Goal: Find specific page/section: Find specific page/section

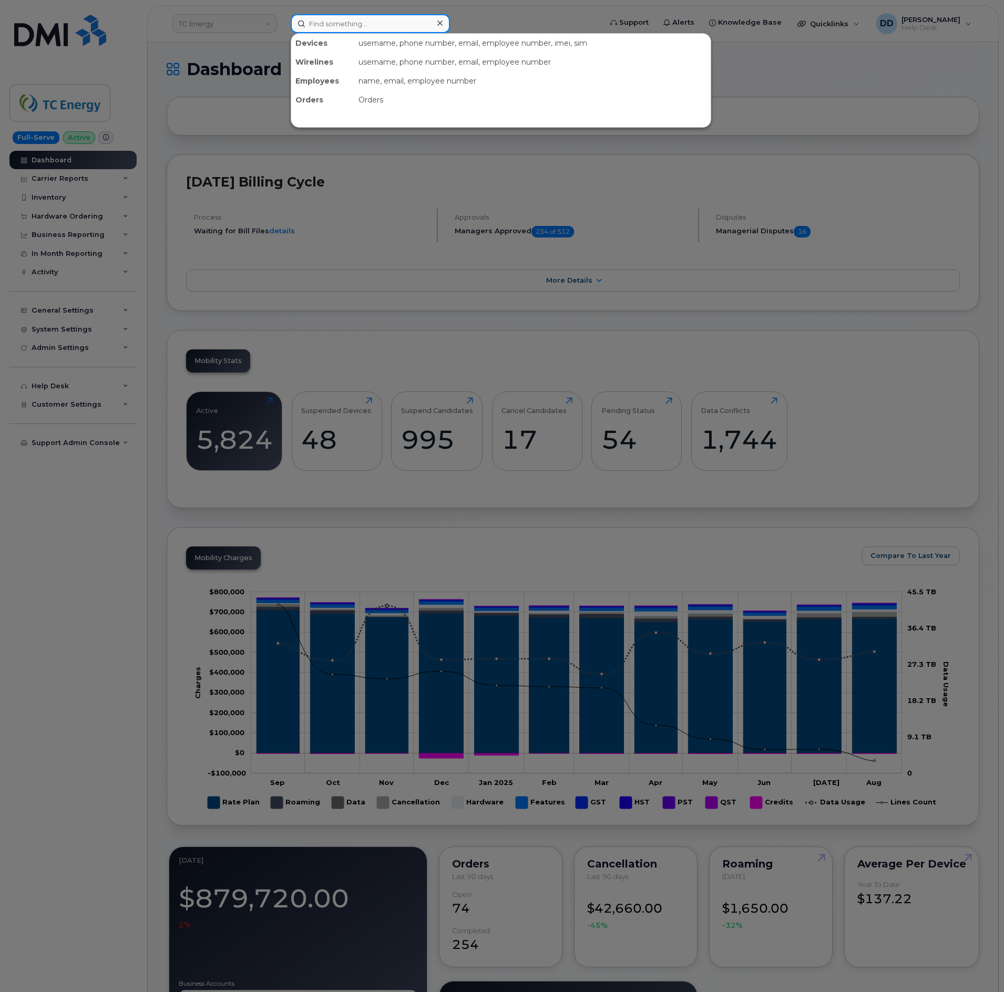
click at [363, 26] on input at bounding box center [370, 23] width 159 height 19
paste input "4156509278"
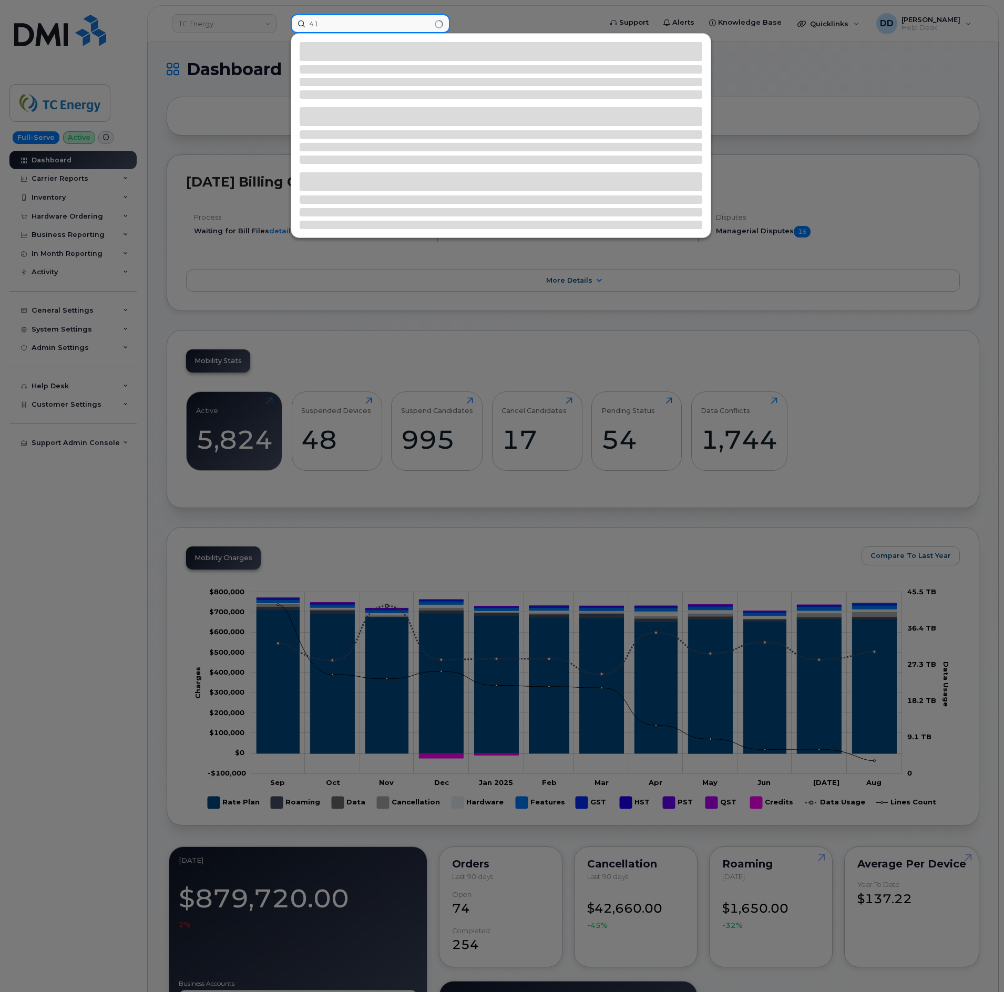
type input "4"
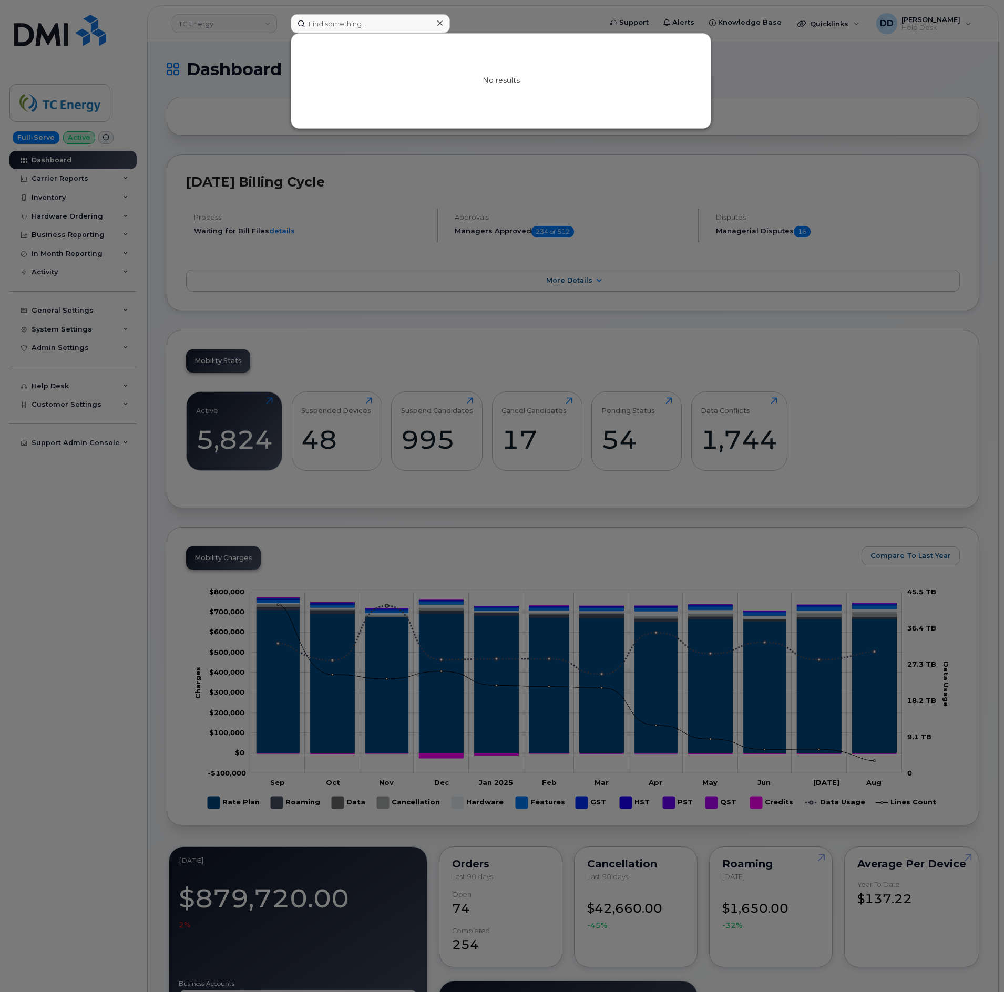
click at [809, 58] on div at bounding box center [502, 496] width 1004 height 992
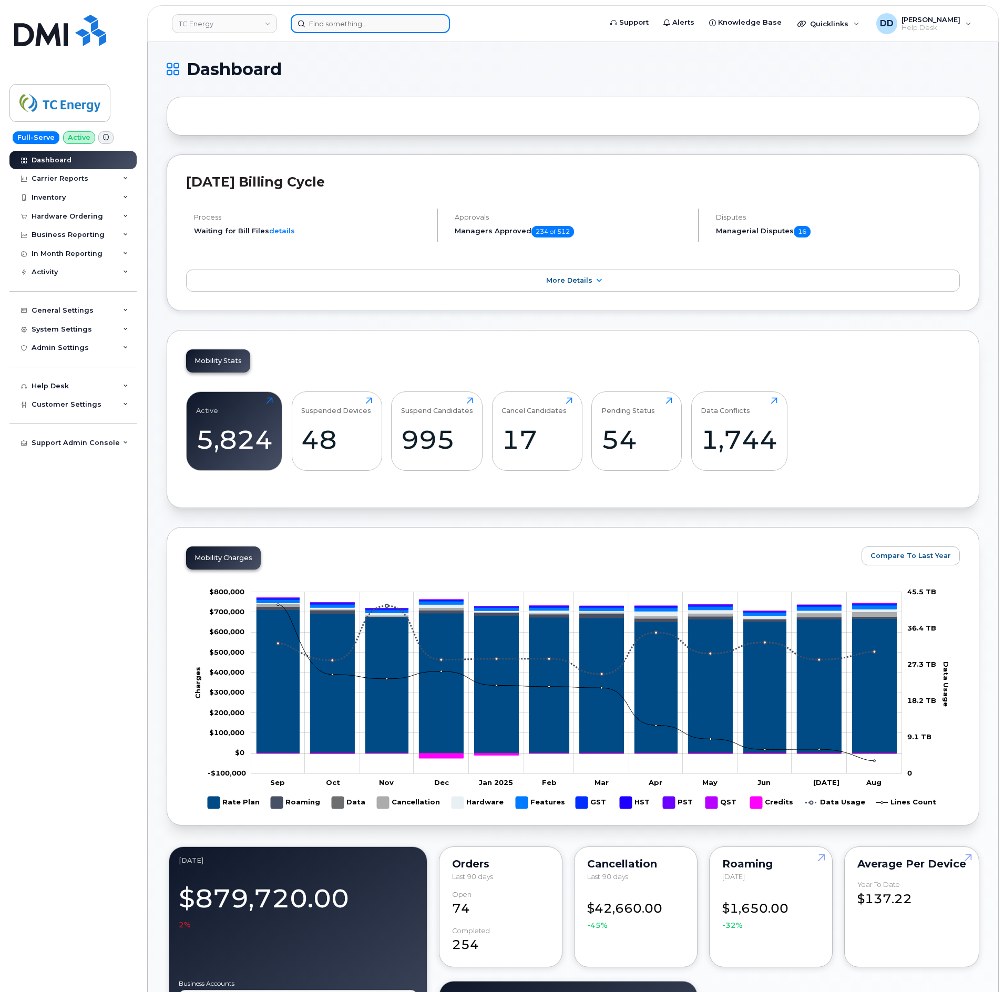
click at [391, 18] on input at bounding box center [370, 23] width 159 height 19
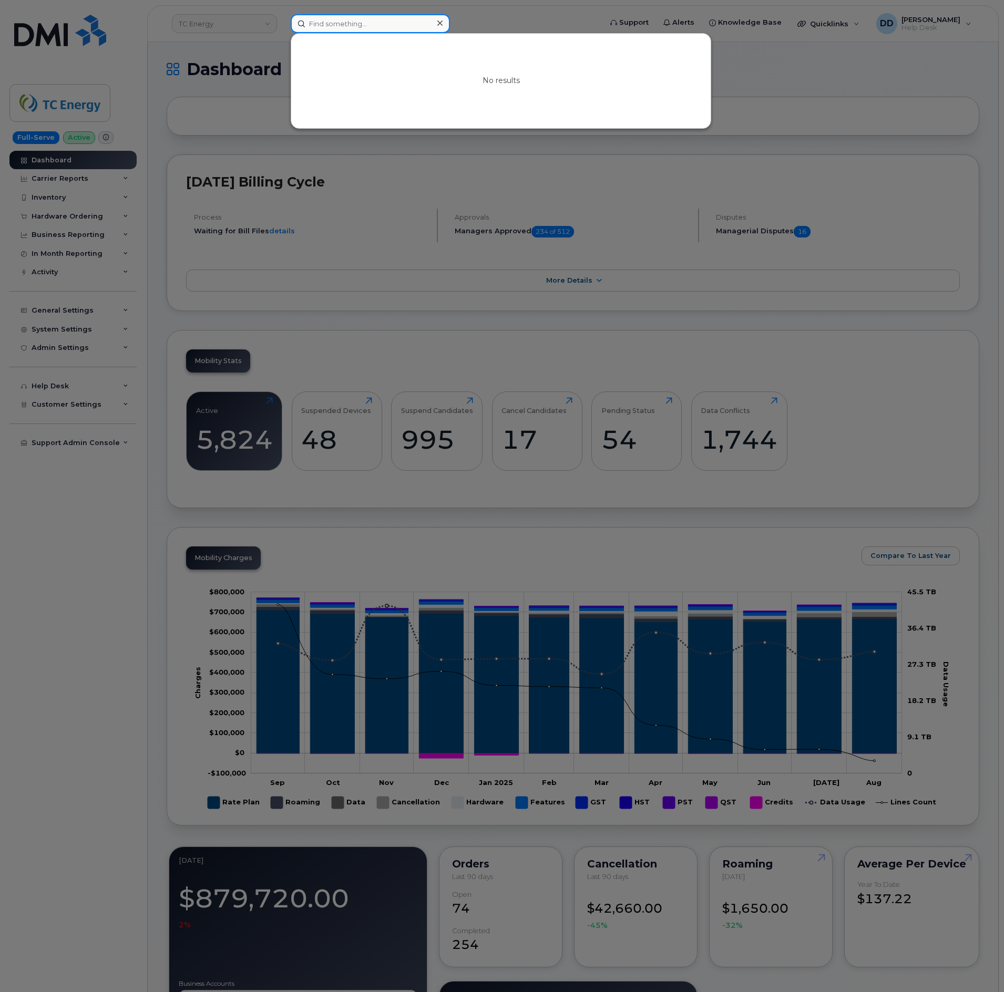
paste input "402 305 0969"
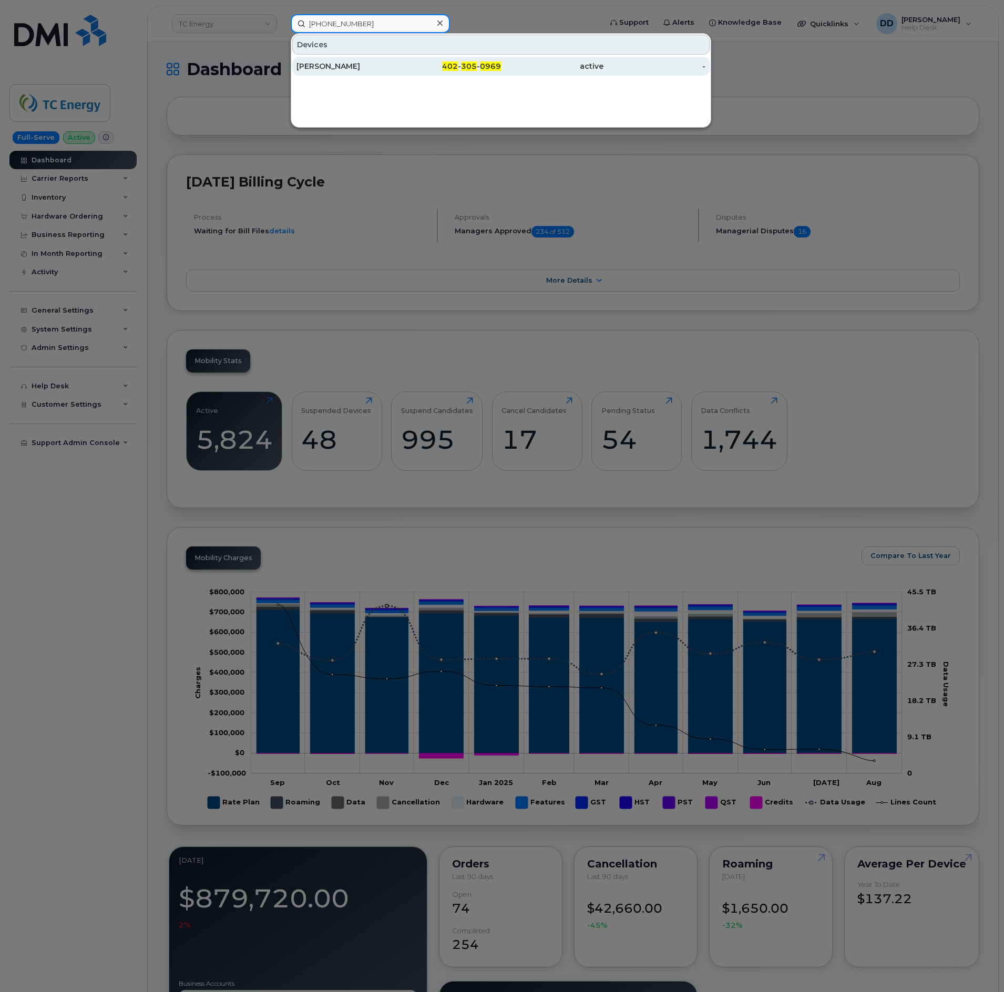
type input "402 305 0969"
click at [357, 67] on div "TAYLOR BLAGDON" at bounding box center [347, 66] width 102 height 11
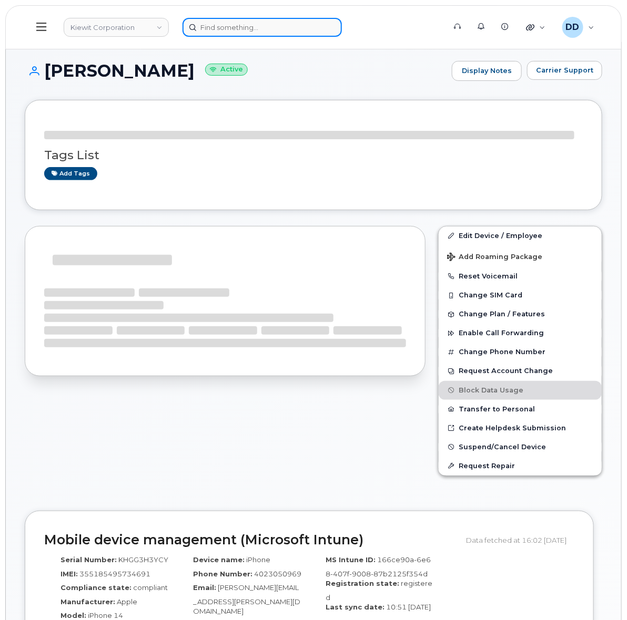
click at [254, 29] on input at bounding box center [261, 27] width 159 height 19
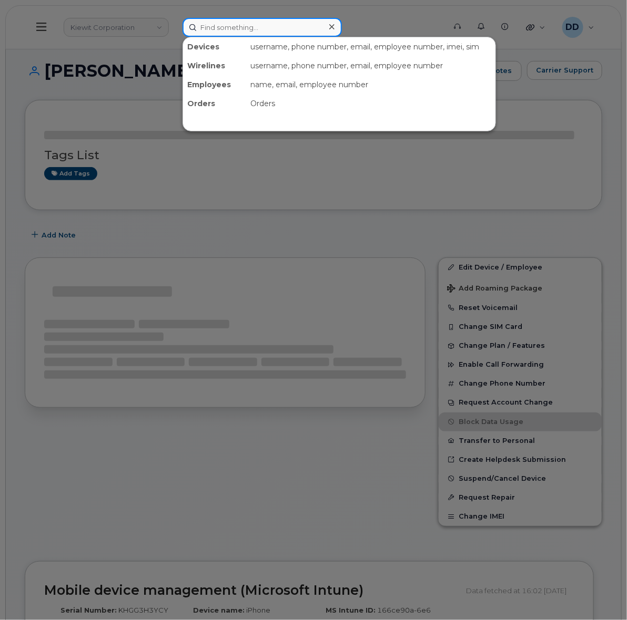
paste input "300009"
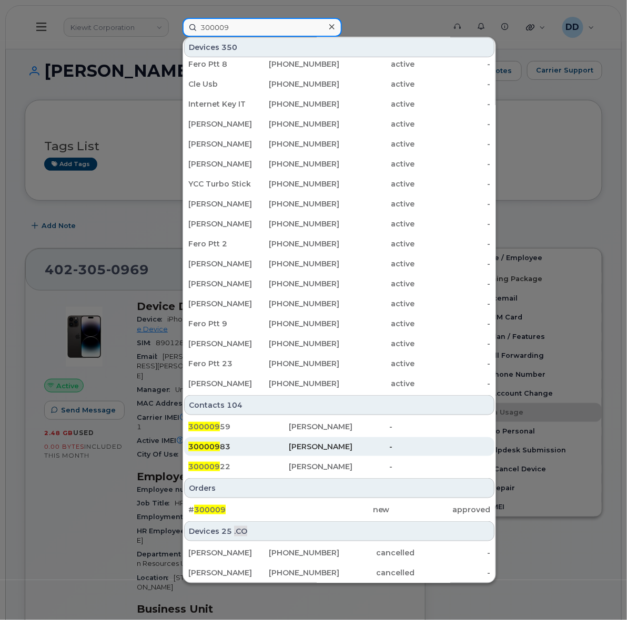
scroll to position [131, 0]
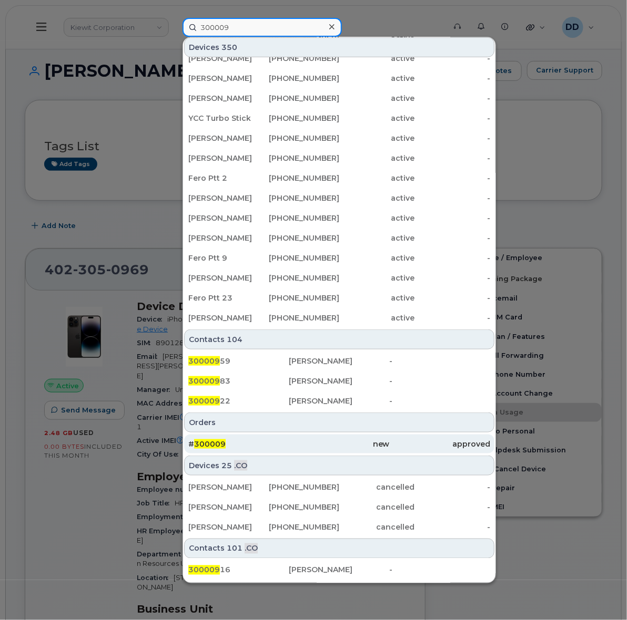
type input "300009"
click at [265, 444] on div "# 300009" at bounding box center [238, 444] width 100 height 11
click at [226, 444] on div "# 300009" at bounding box center [238, 444] width 100 height 11
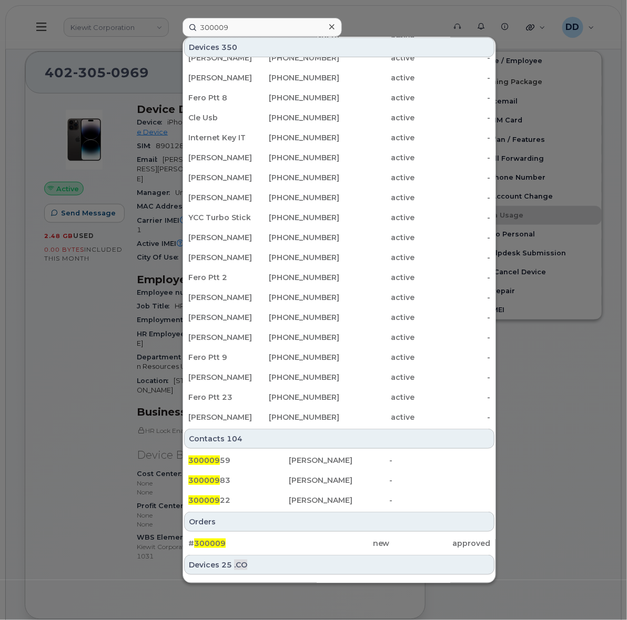
scroll to position [2, 0]
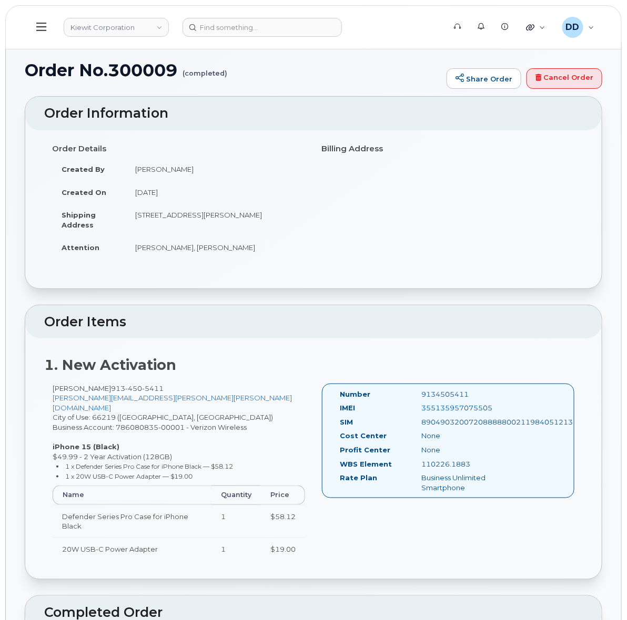
click at [159, 169] on td "Cory Benes" at bounding box center [216, 169] width 180 height 23
drag, startPoint x: 181, startPoint y: 170, endPoint x: 136, endPoint y: 172, distance: 45.8
click at [136, 172] on td "Cory Benes" at bounding box center [216, 169] width 180 height 23
copy td "Cory Benes"
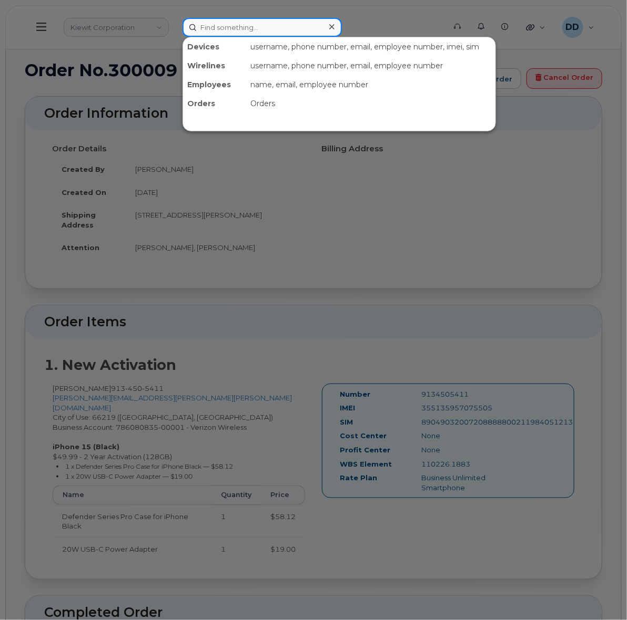
click at [259, 25] on input at bounding box center [261, 27] width 159 height 19
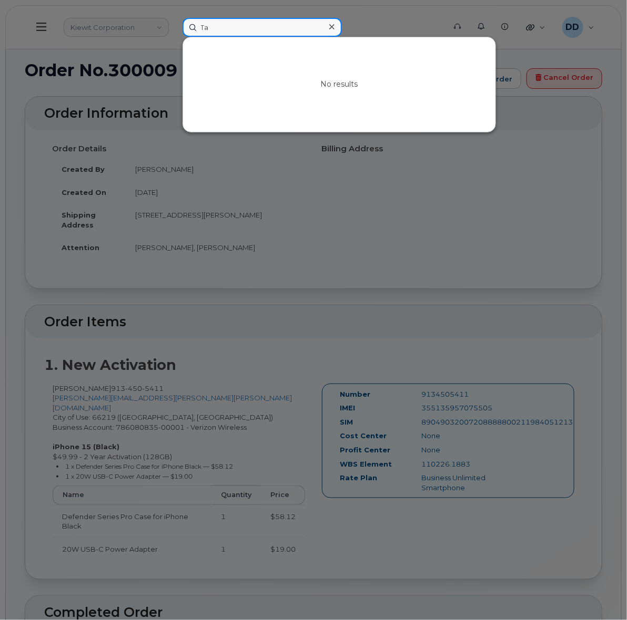
type input "T"
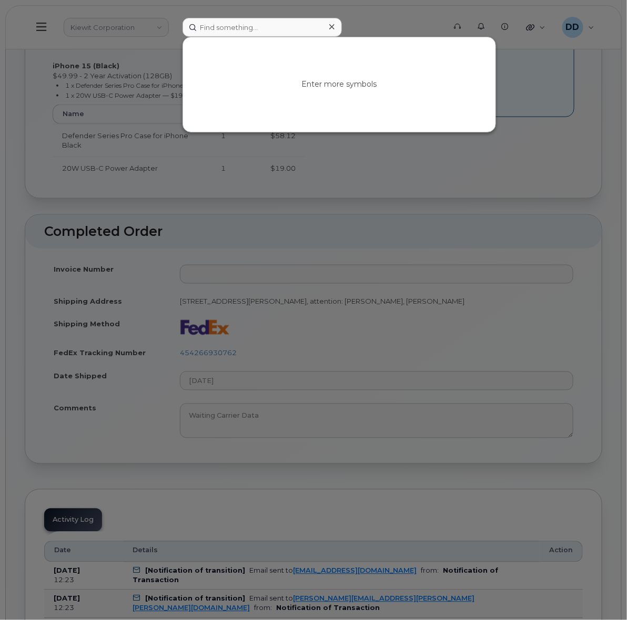
scroll to position [263, 0]
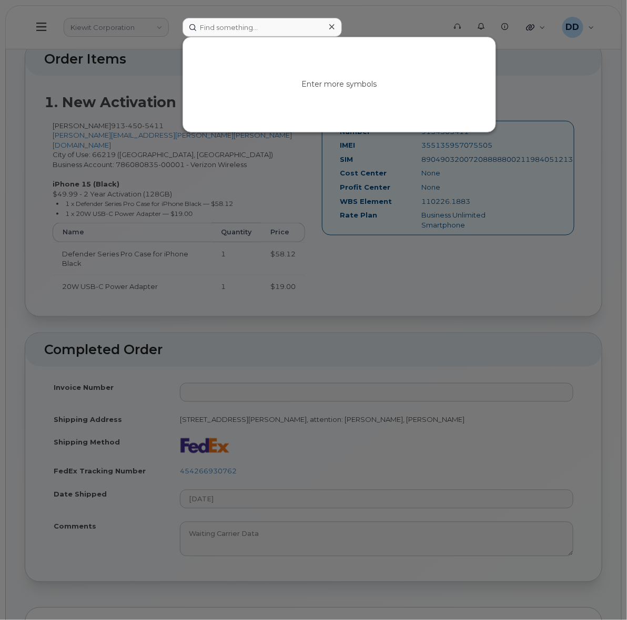
click at [576, 83] on div at bounding box center [313, 310] width 627 height 620
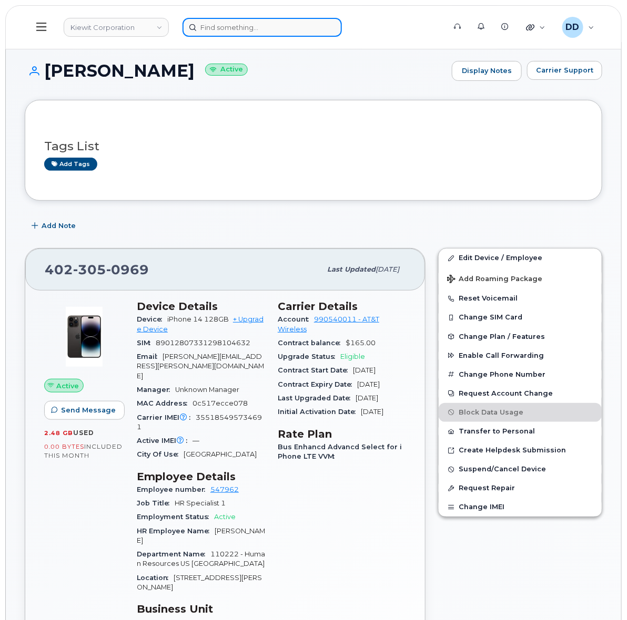
click at [313, 21] on input at bounding box center [261, 27] width 159 height 19
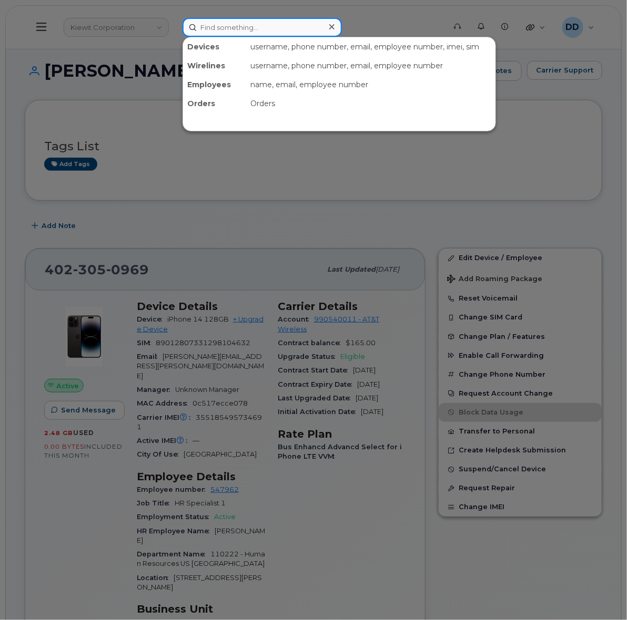
paste input "358017325811885"
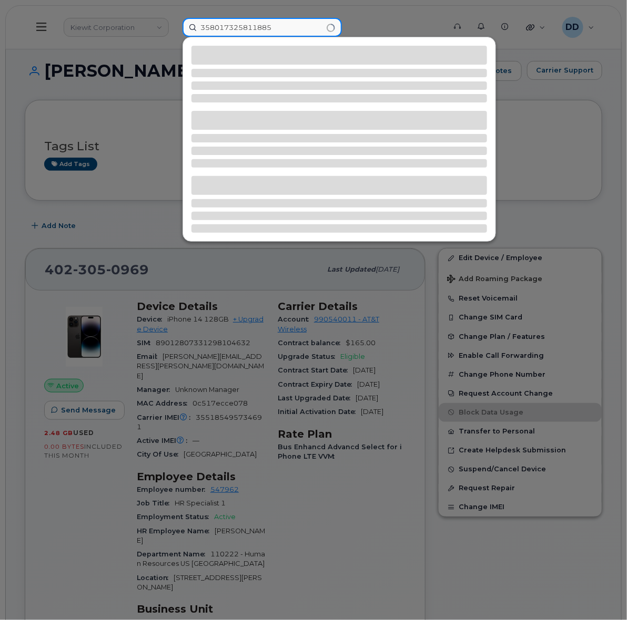
type input "358017325811885"
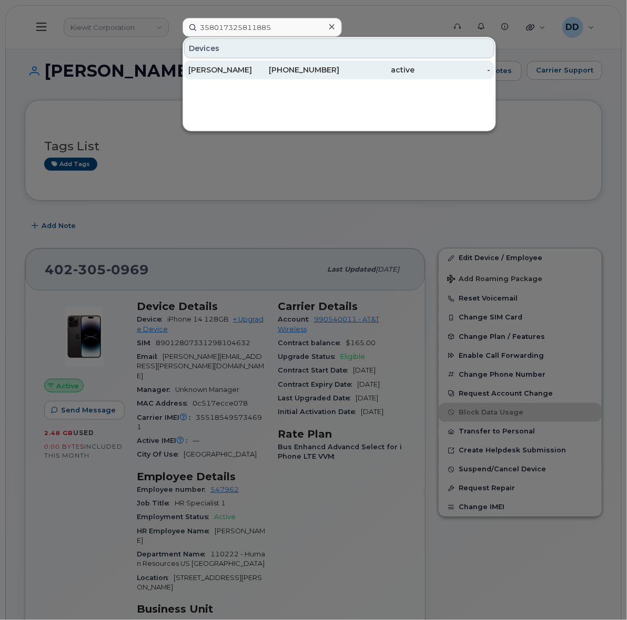
click at [298, 69] on div "908-489-4749" at bounding box center [302, 70] width 76 height 11
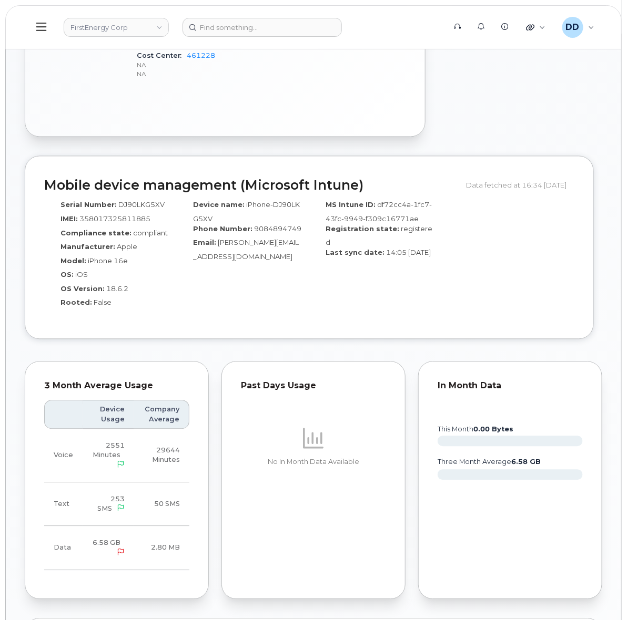
scroll to position [394, 0]
